Goal: Find specific page/section: Find specific page/section

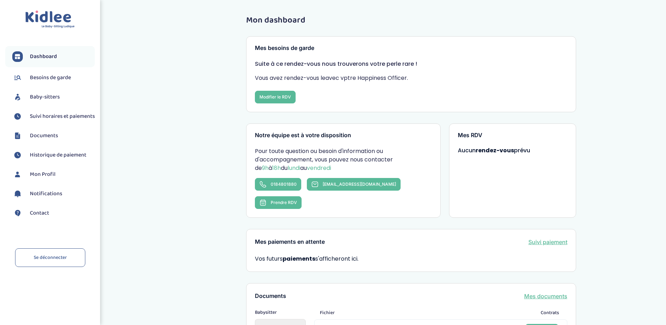
click at [46, 59] on span "Dashboard" at bounding box center [43, 56] width 27 height 8
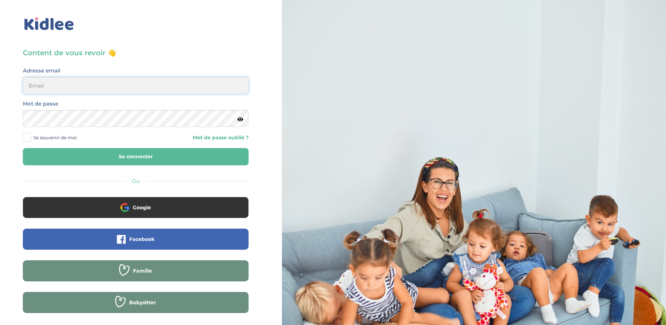
type input "anais.matthieu.pillet@gmail.com"
click at [92, 152] on button "Se connecter" at bounding box center [136, 156] width 226 height 17
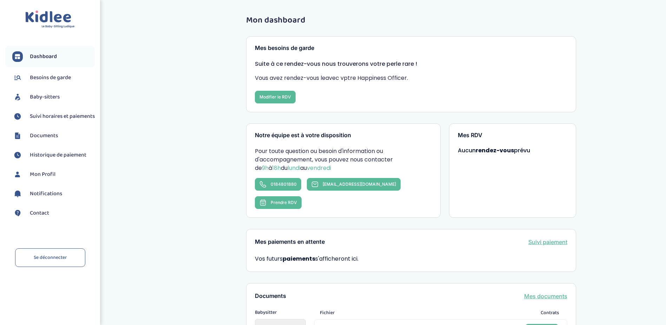
click at [51, 98] on span "Baby-sitters" at bounding box center [45, 97] width 30 height 8
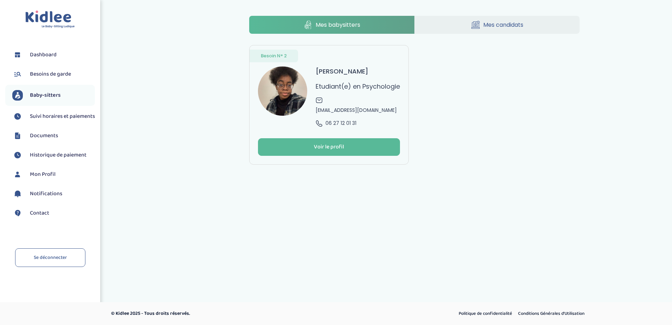
click at [483, 20] on link "Mes candidats" at bounding box center [497, 25] width 165 height 18
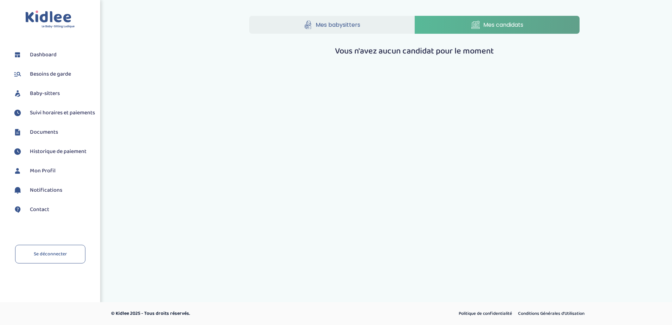
click at [372, 27] on link "Mes babysitters" at bounding box center [331, 25] width 165 height 18
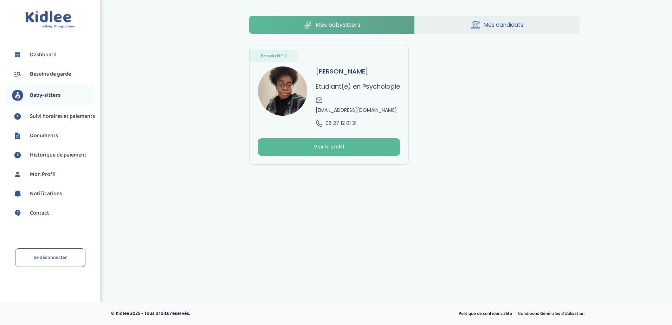
click at [52, 92] on span "Baby-sitters" at bounding box center [45, 95] width 31 height 8
